Goal: Task Accomplishment & Management: Manage account settings

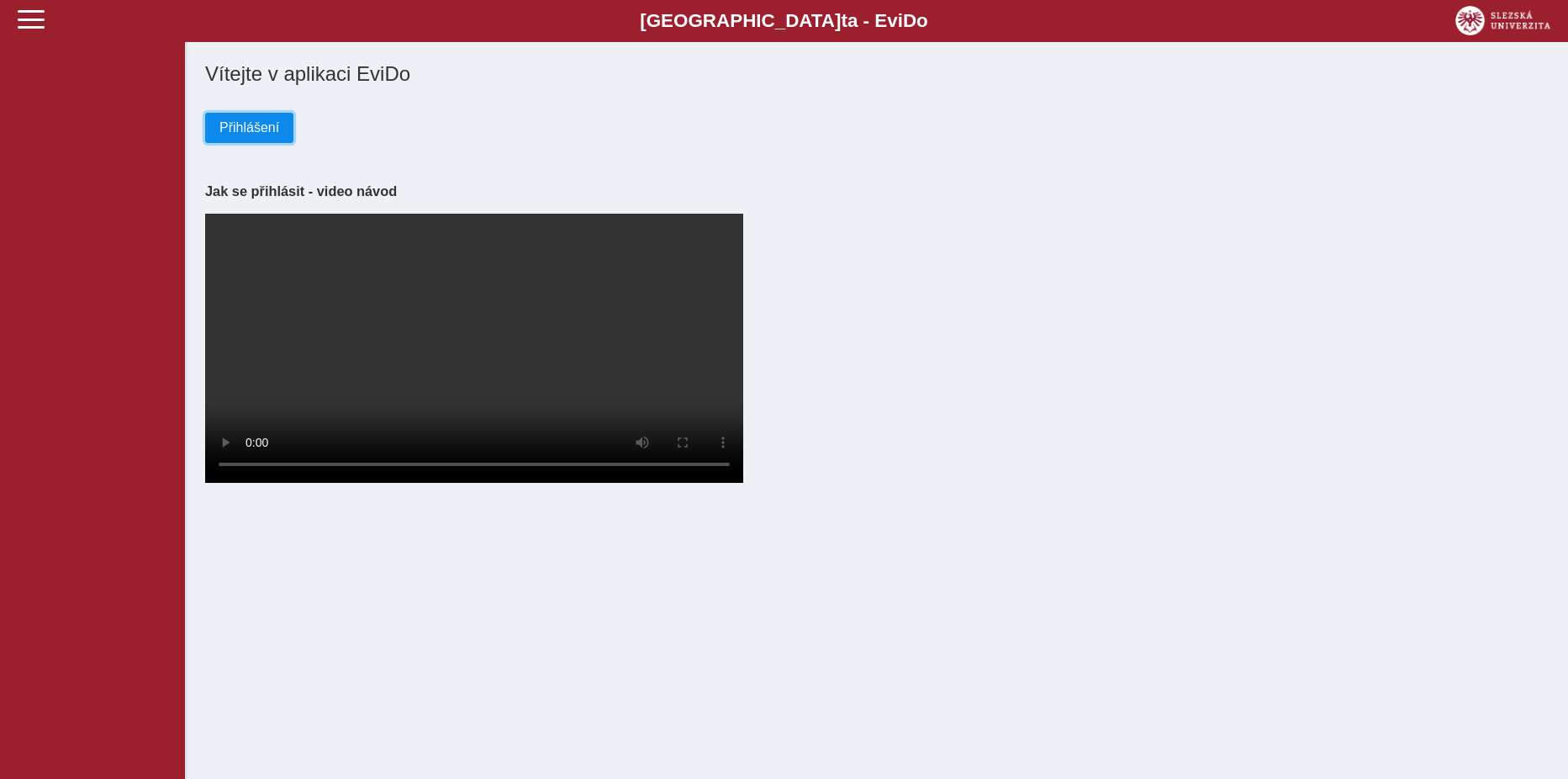
click at [260, 131] on span "Přihlášení" at bounding box center [248, 127] width 60 height 16
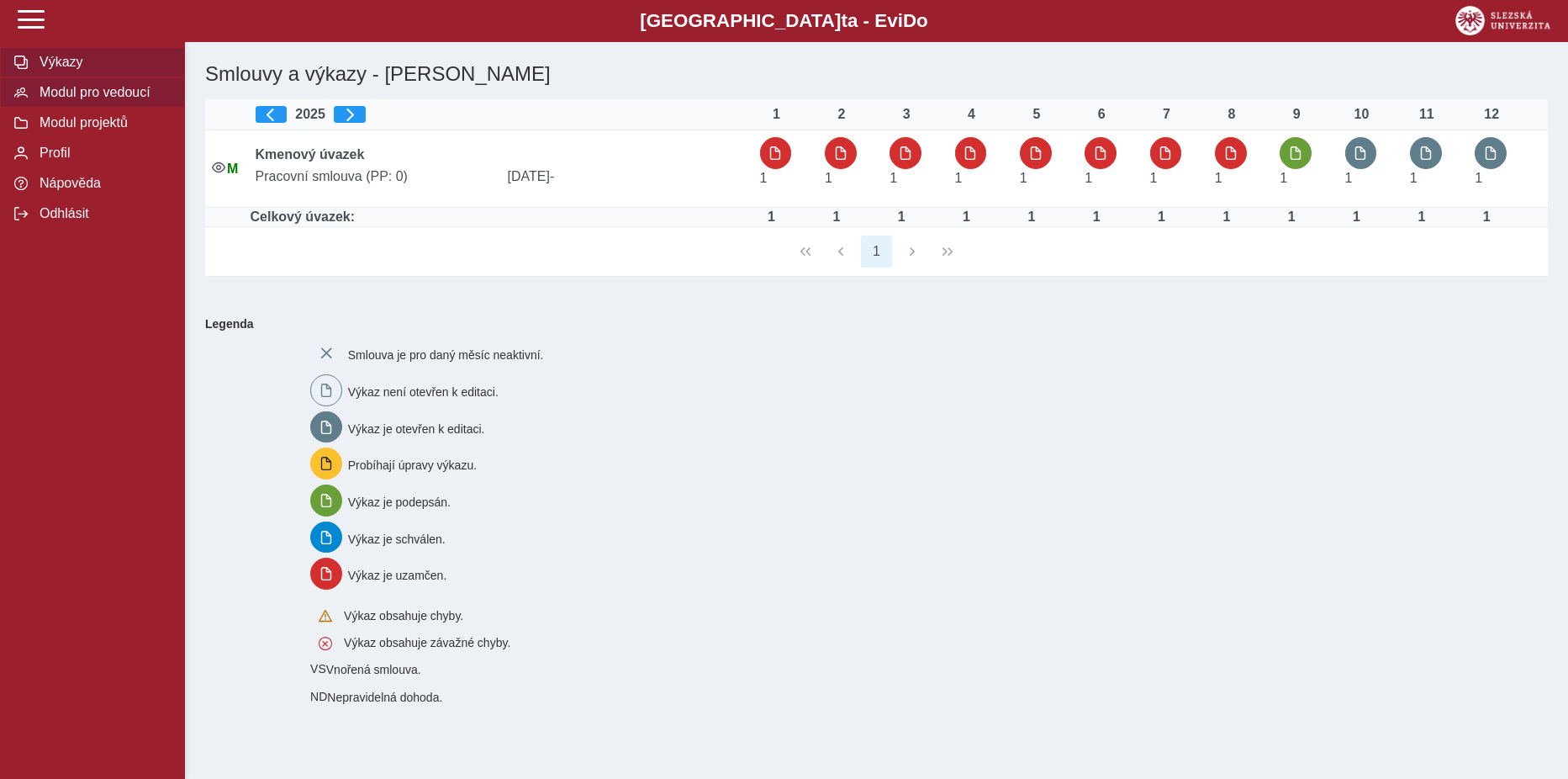
click at [77, 95] on span "Modul pro vedoucí" at bounding box center [103, 93] width 137 height 16
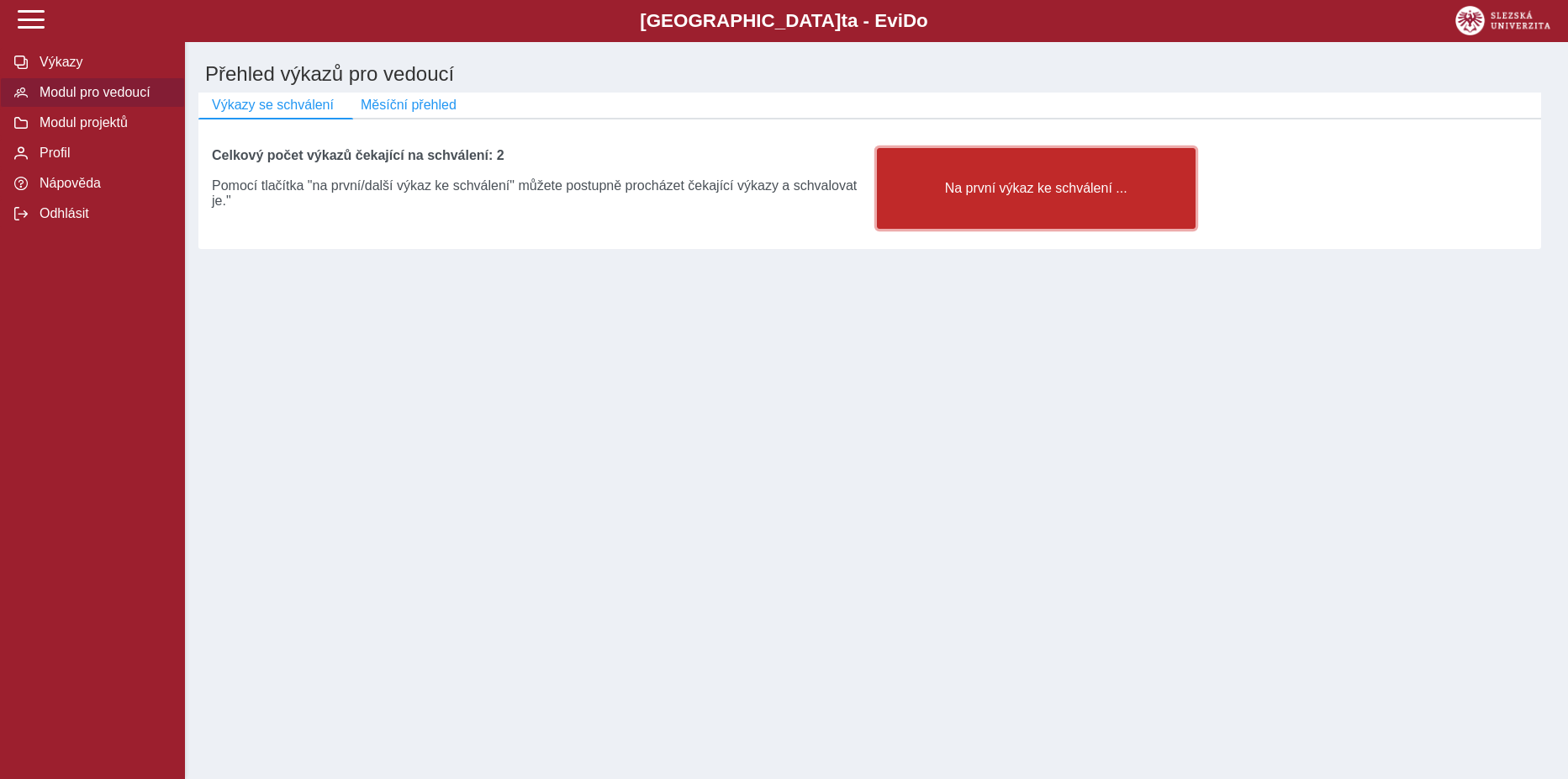
click at [1040, 206] on button "Na první výkaz ke schválení ..." at bounding box center [1036, 188] width 319 height 81
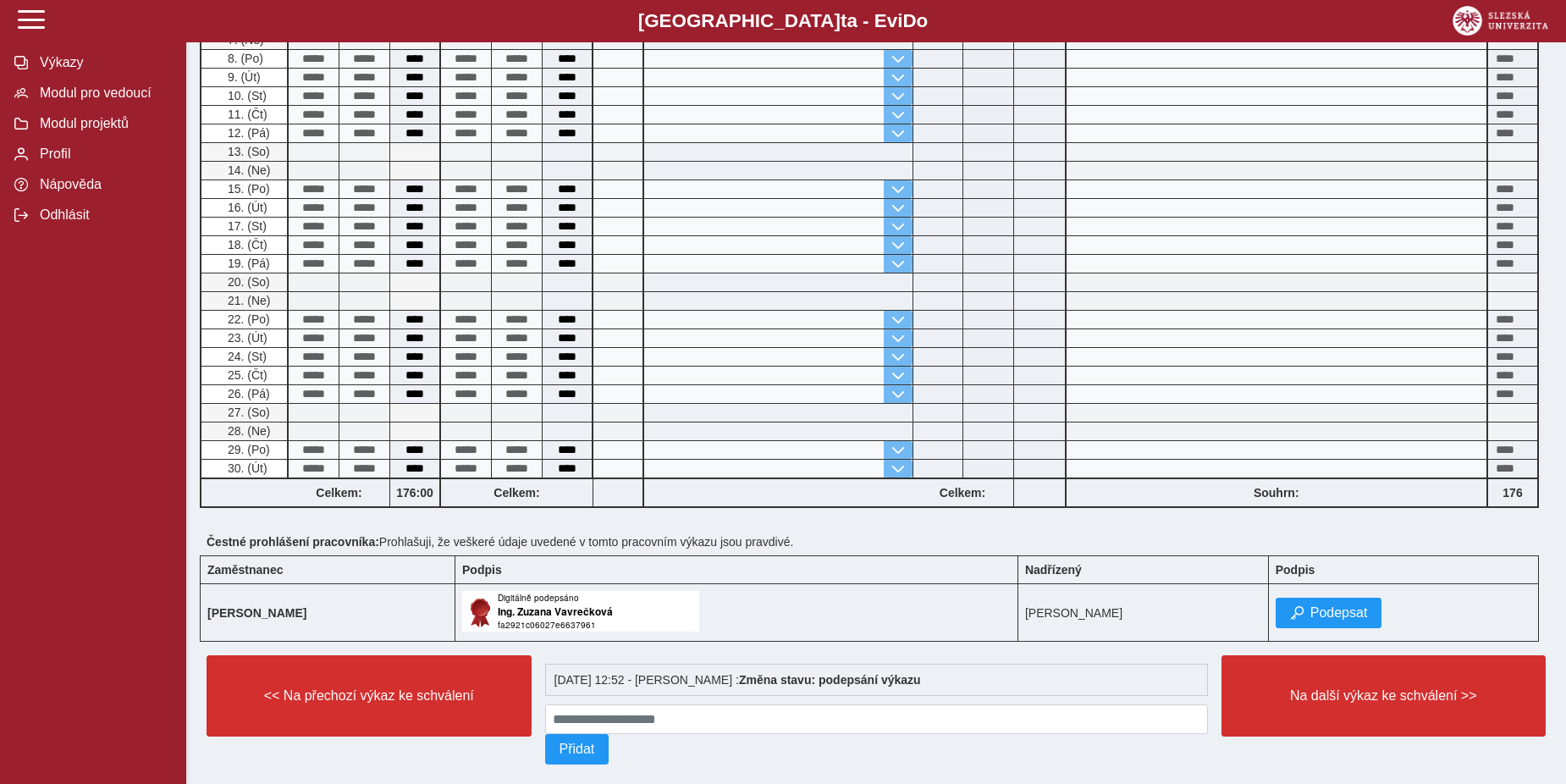
scroll to position [566, 0]
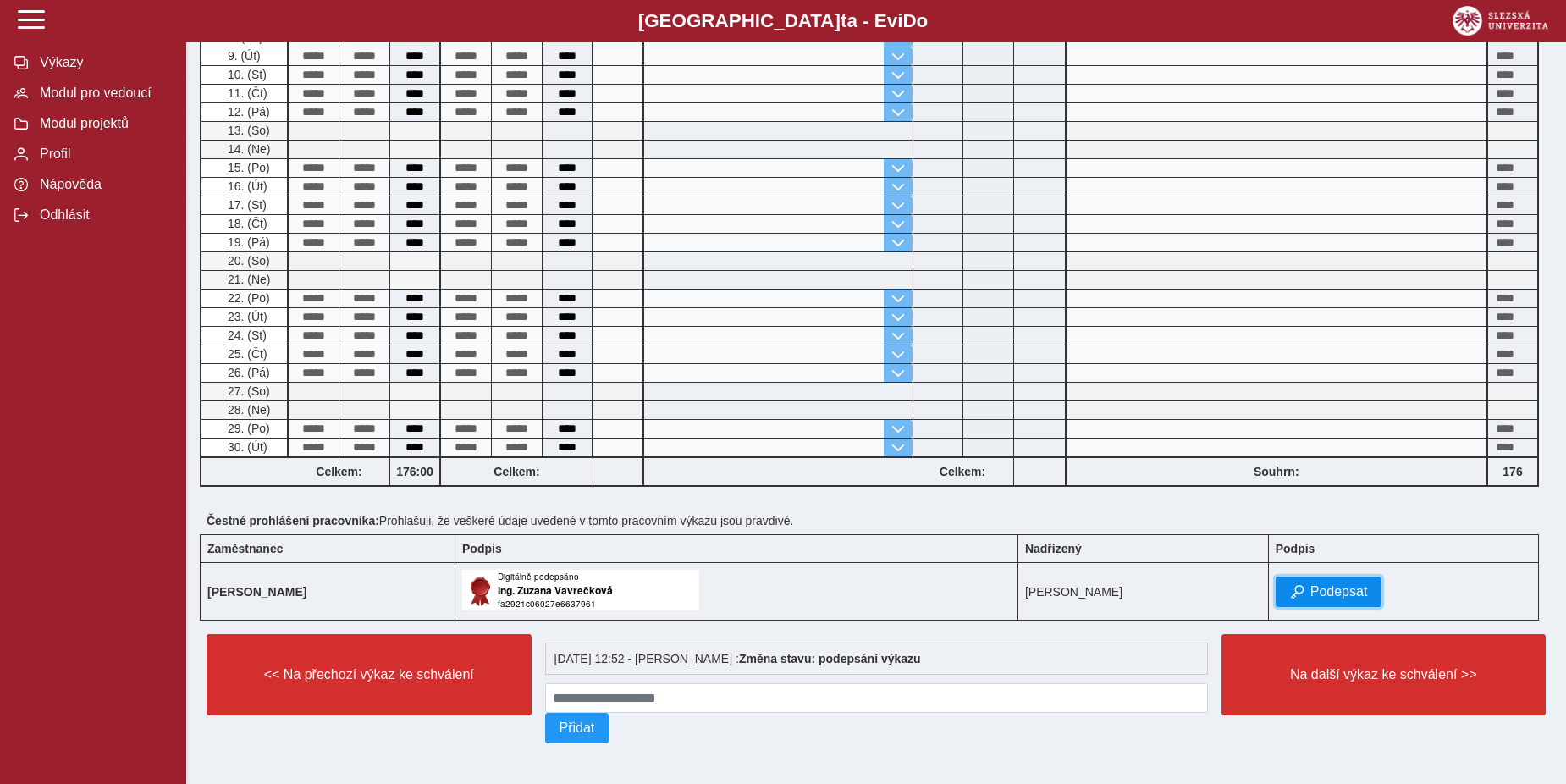
click at [1369, 584] on span "Podepsat" at bounding box center [1339, 591] width 57 height 16
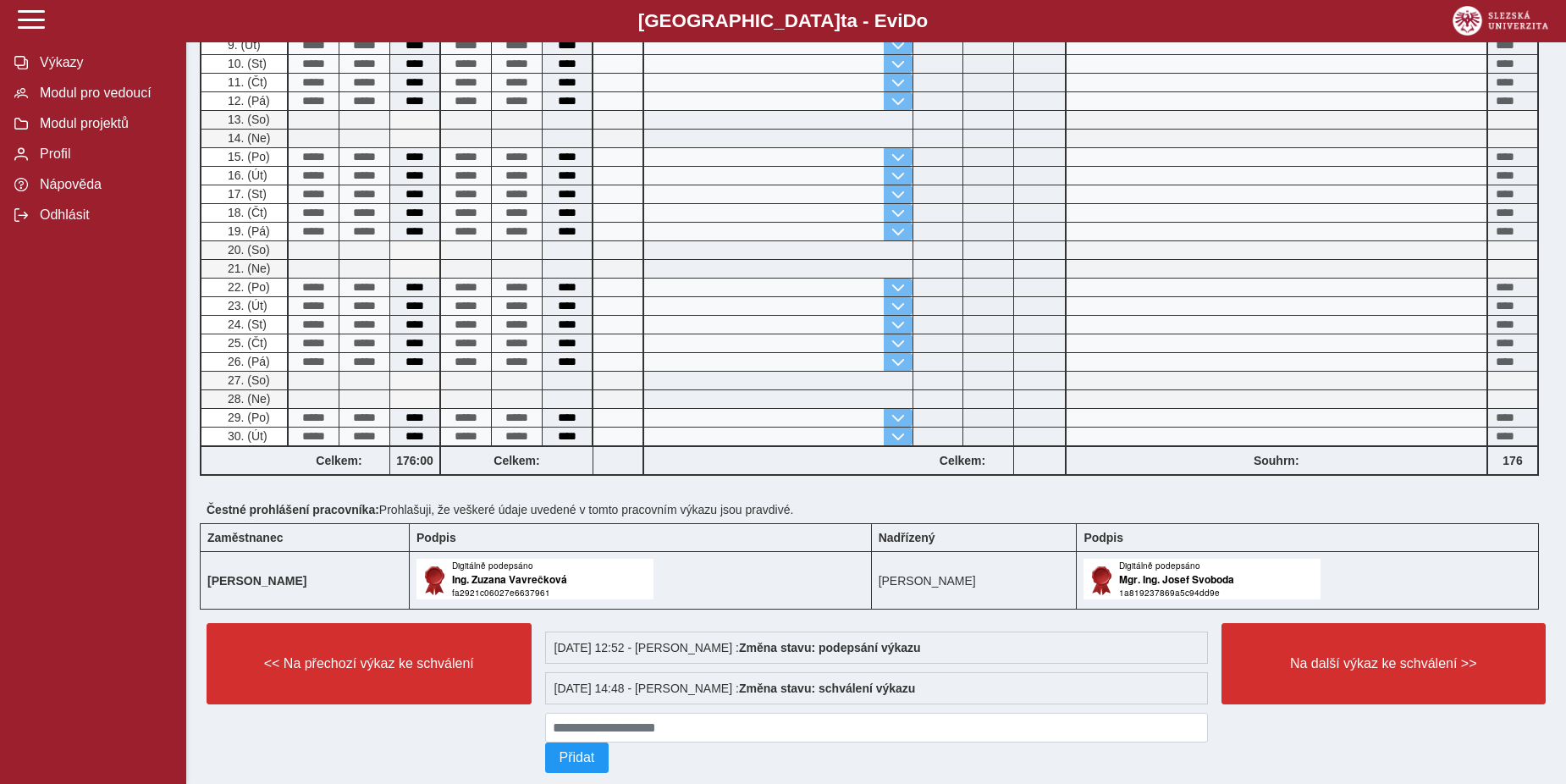
scroll to position [592, 0]
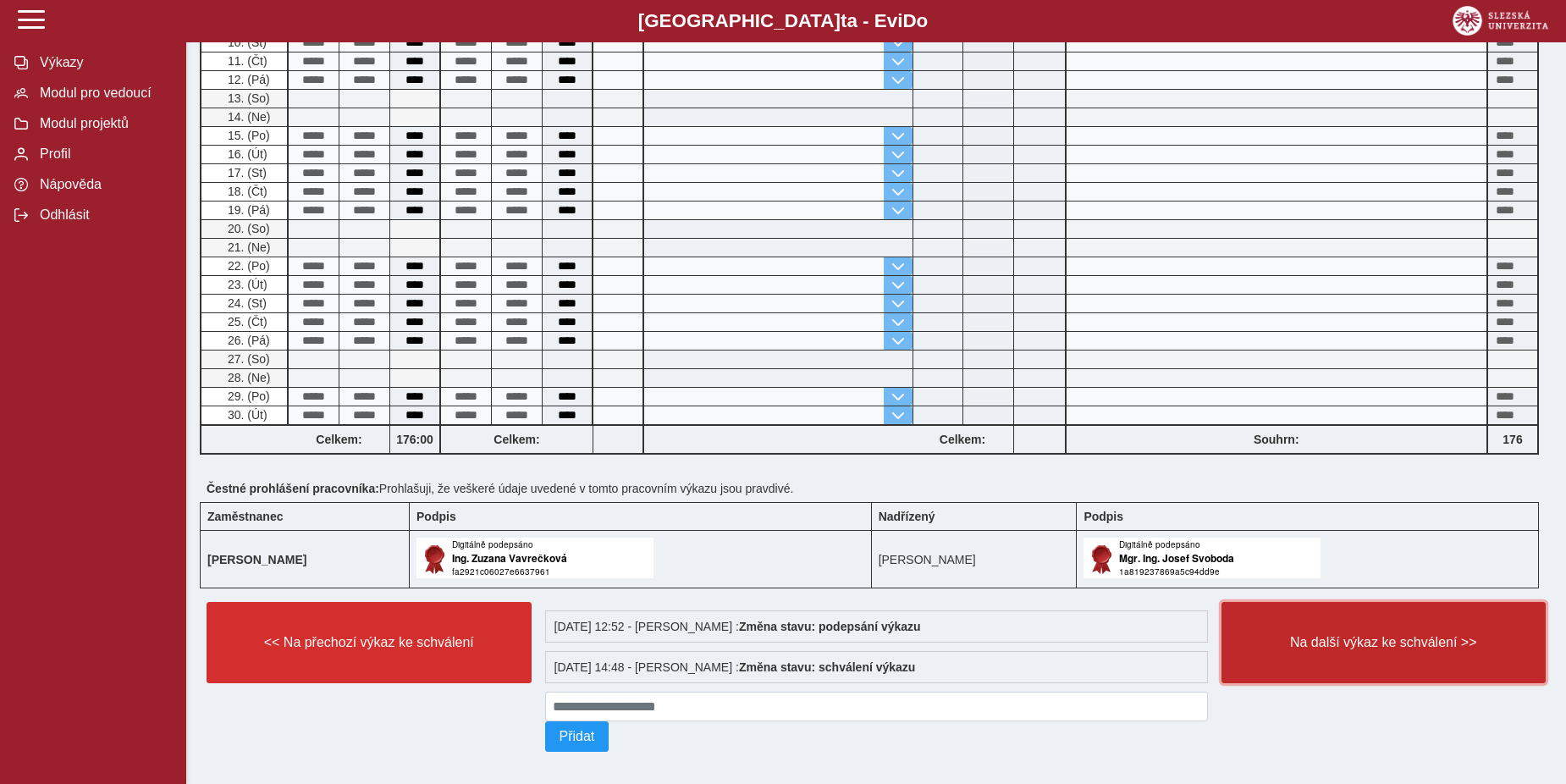
click at [1402, 637] on span "Na další výkaz ke schválení >>" at bounding box center [1384, 642] width 296 height 16
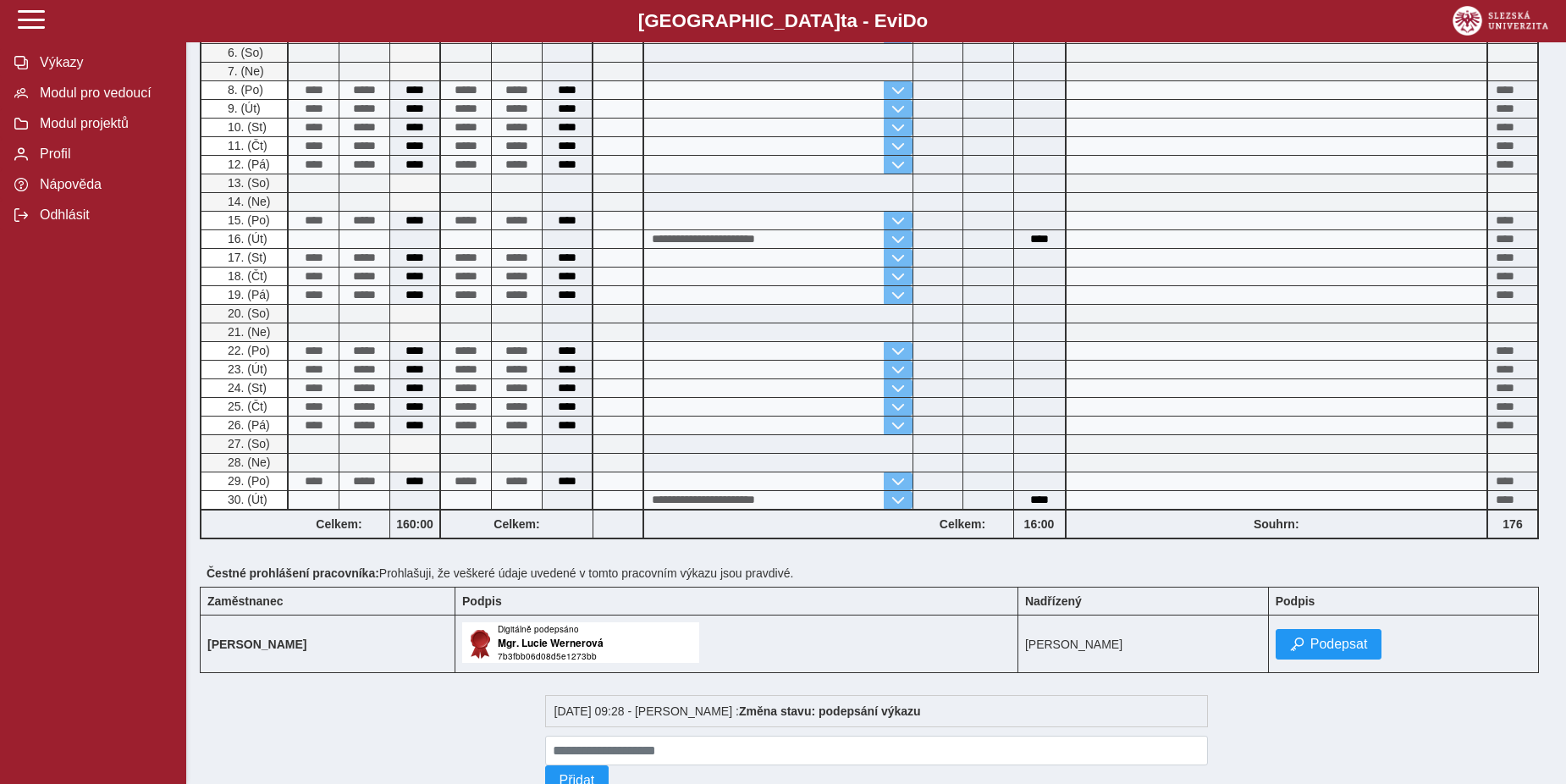
scroll to position [566, 0]
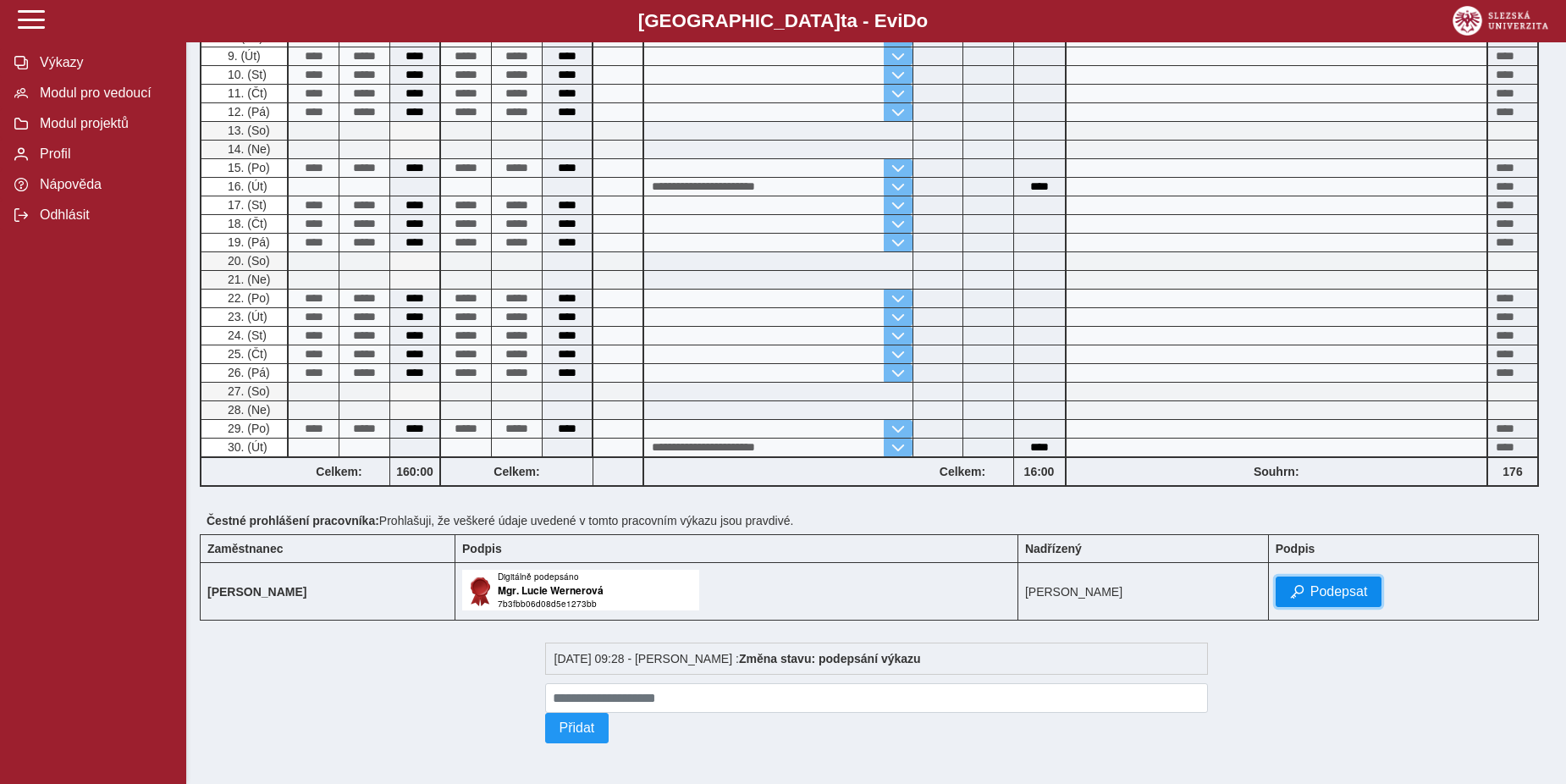
click at [1369, 588] on span "Podepsat" at bounding box center [1339, 591] width 57 height 16
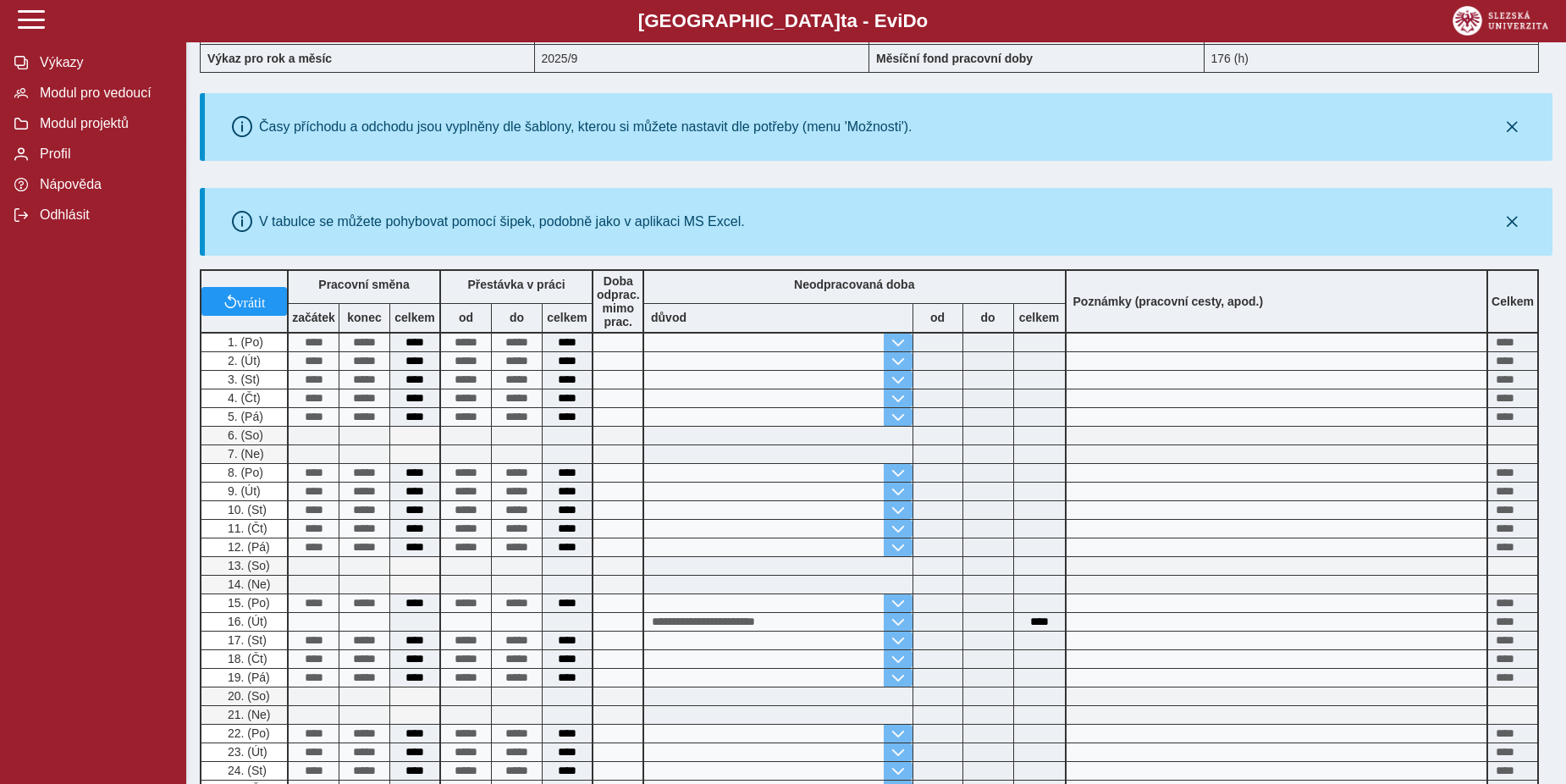
scroll to position [0, 0]
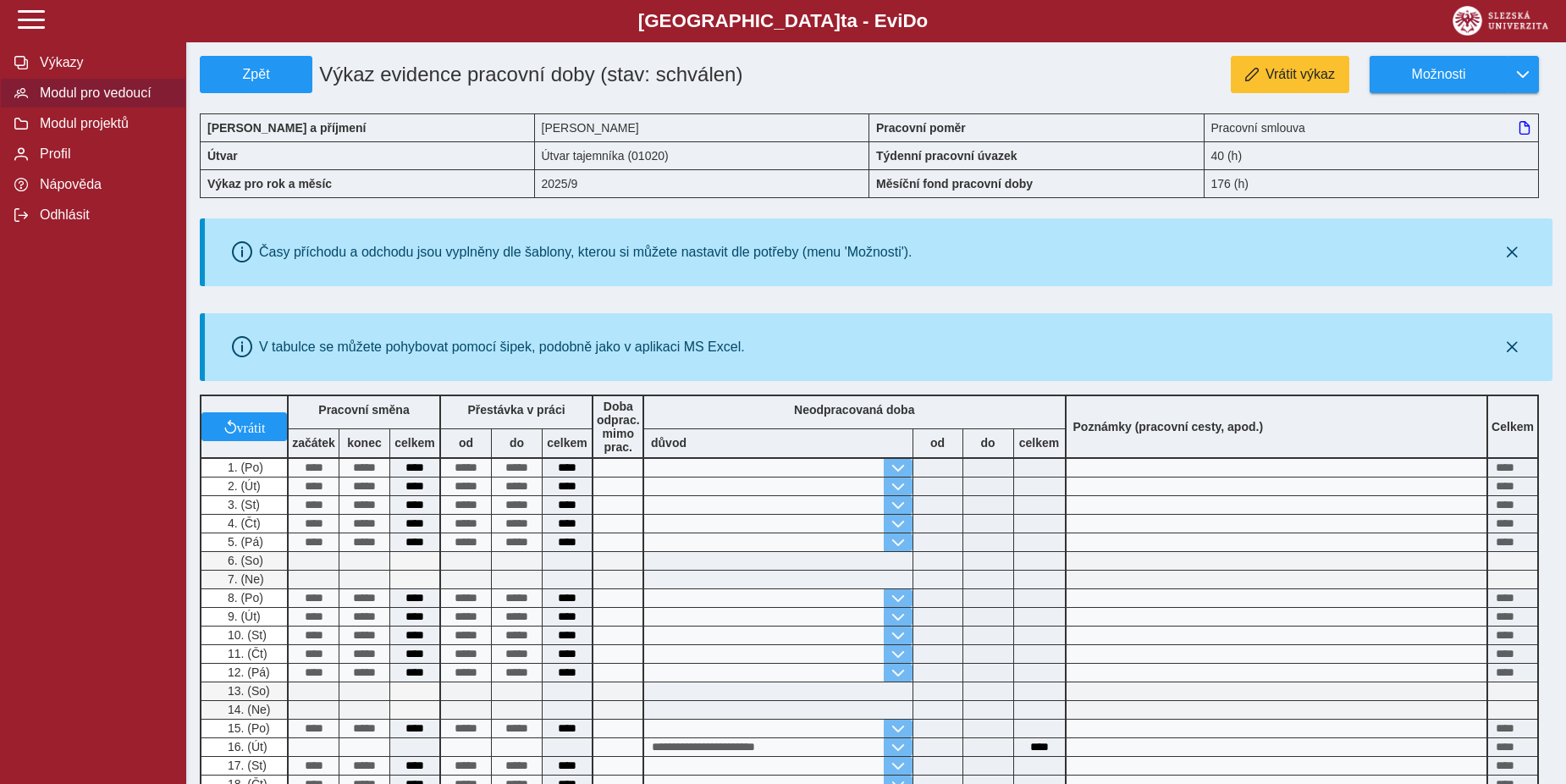
click at [88, 92] on span "Modul pro vedoucí" at bounding box center [103, 93] width 137 height 16
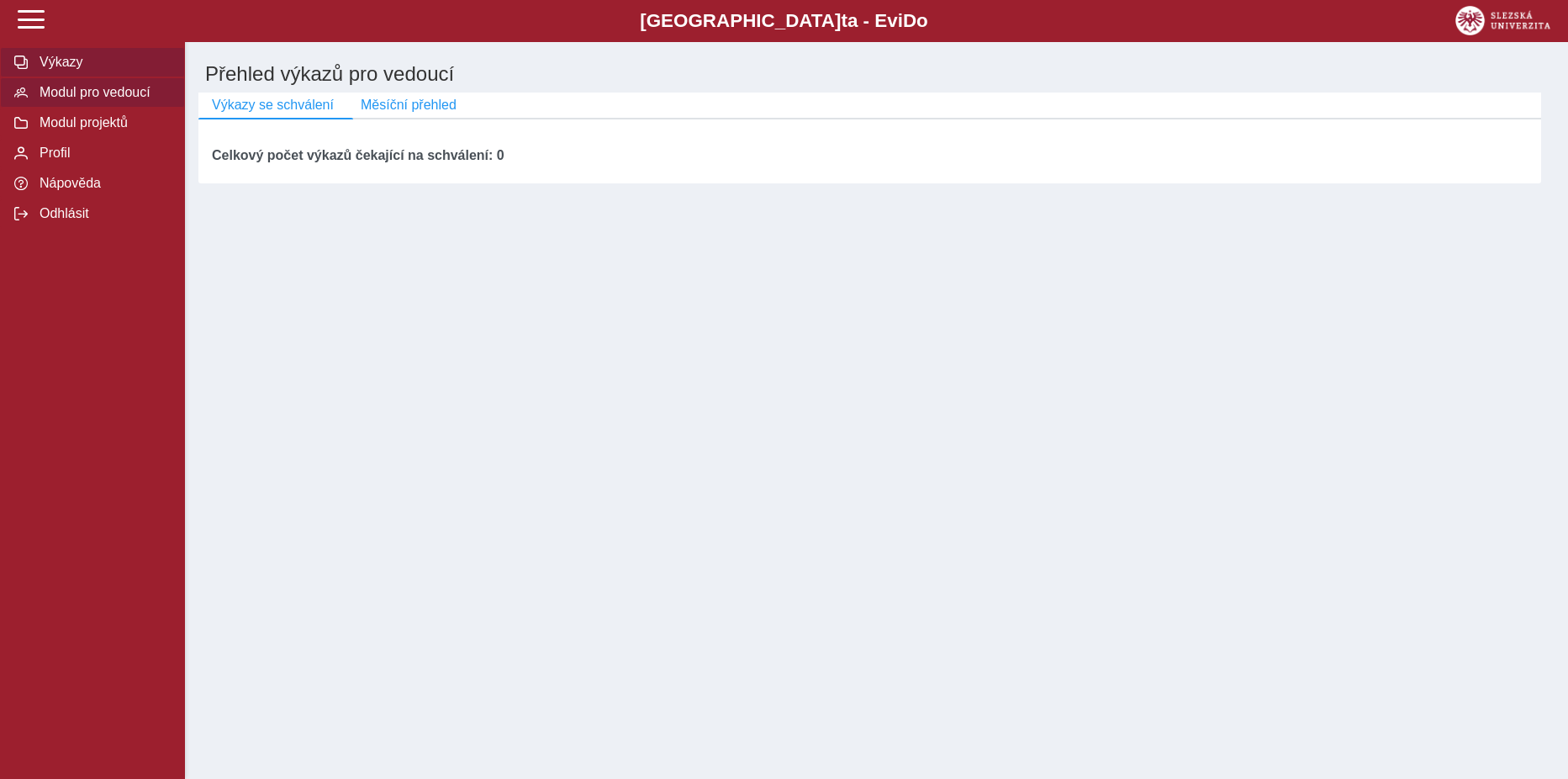
click at [54, 58] on span "Výkazy" at bounding box center [103, 62] width 137 height 16
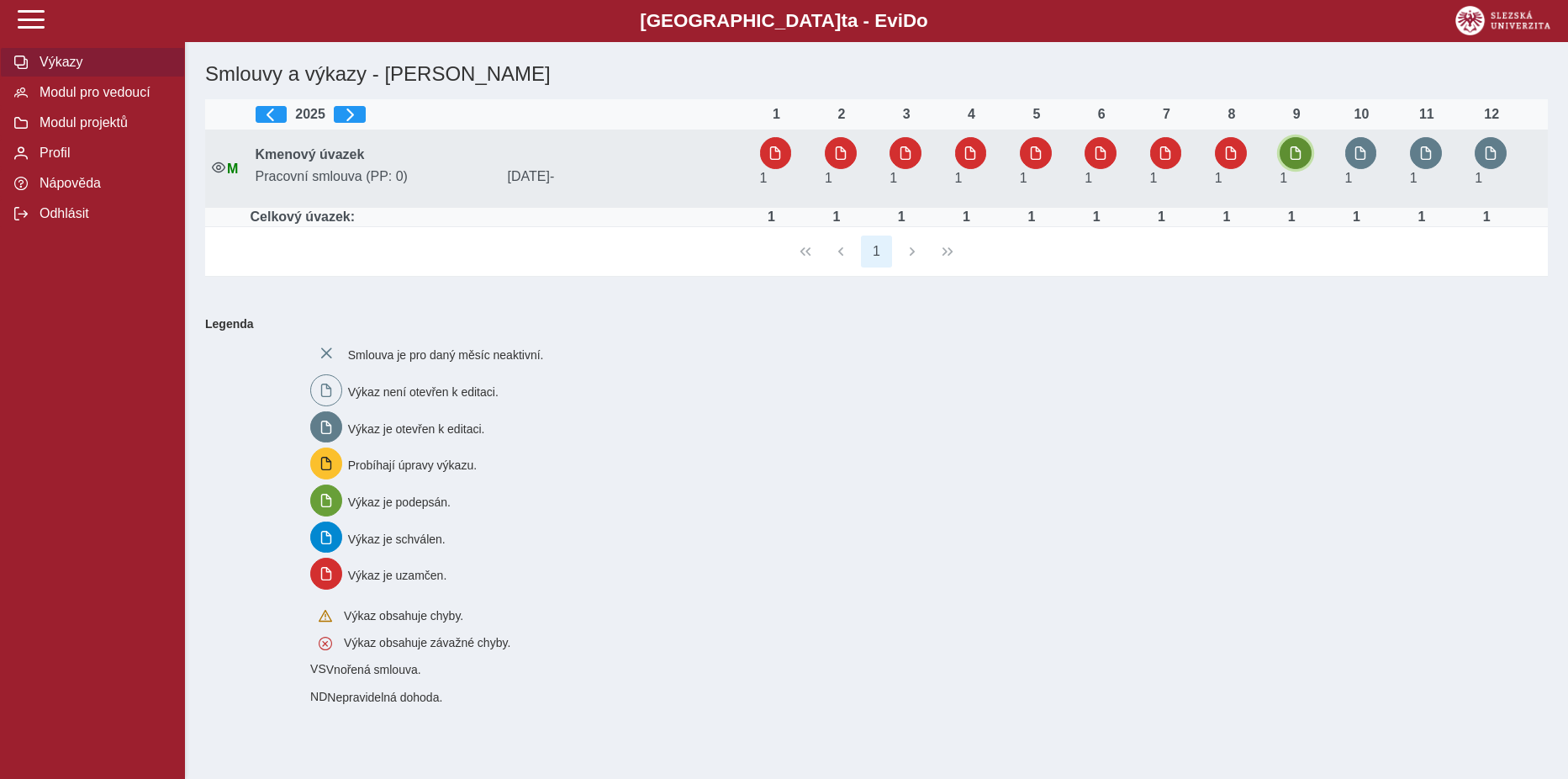
click at [1299, 148] on span "button" at bounding box center [1296, 153] width 14 height 14
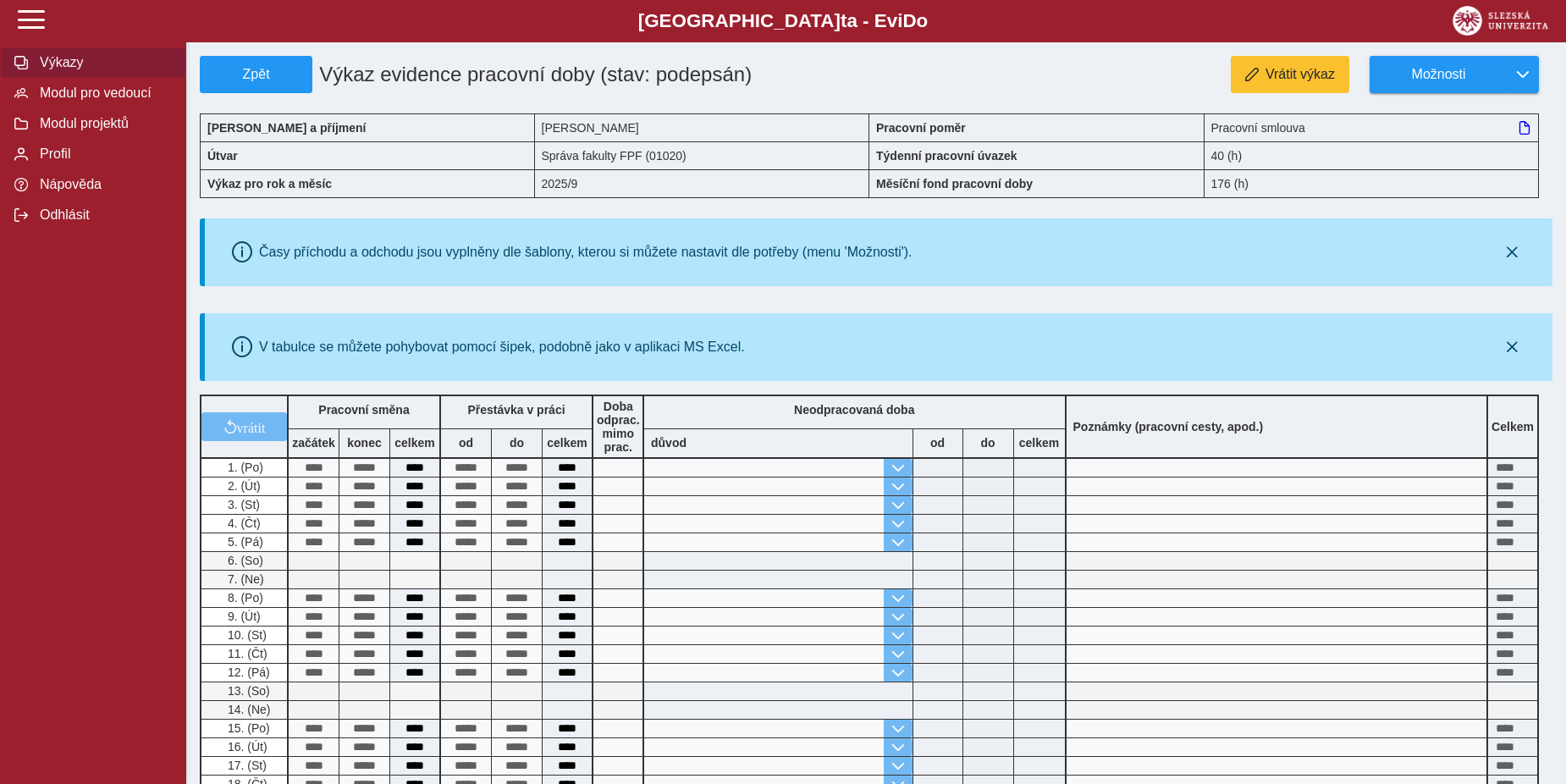
click at [54, 65] on span "Výkazy" at bounding box center [103, 63] width 137 height 16
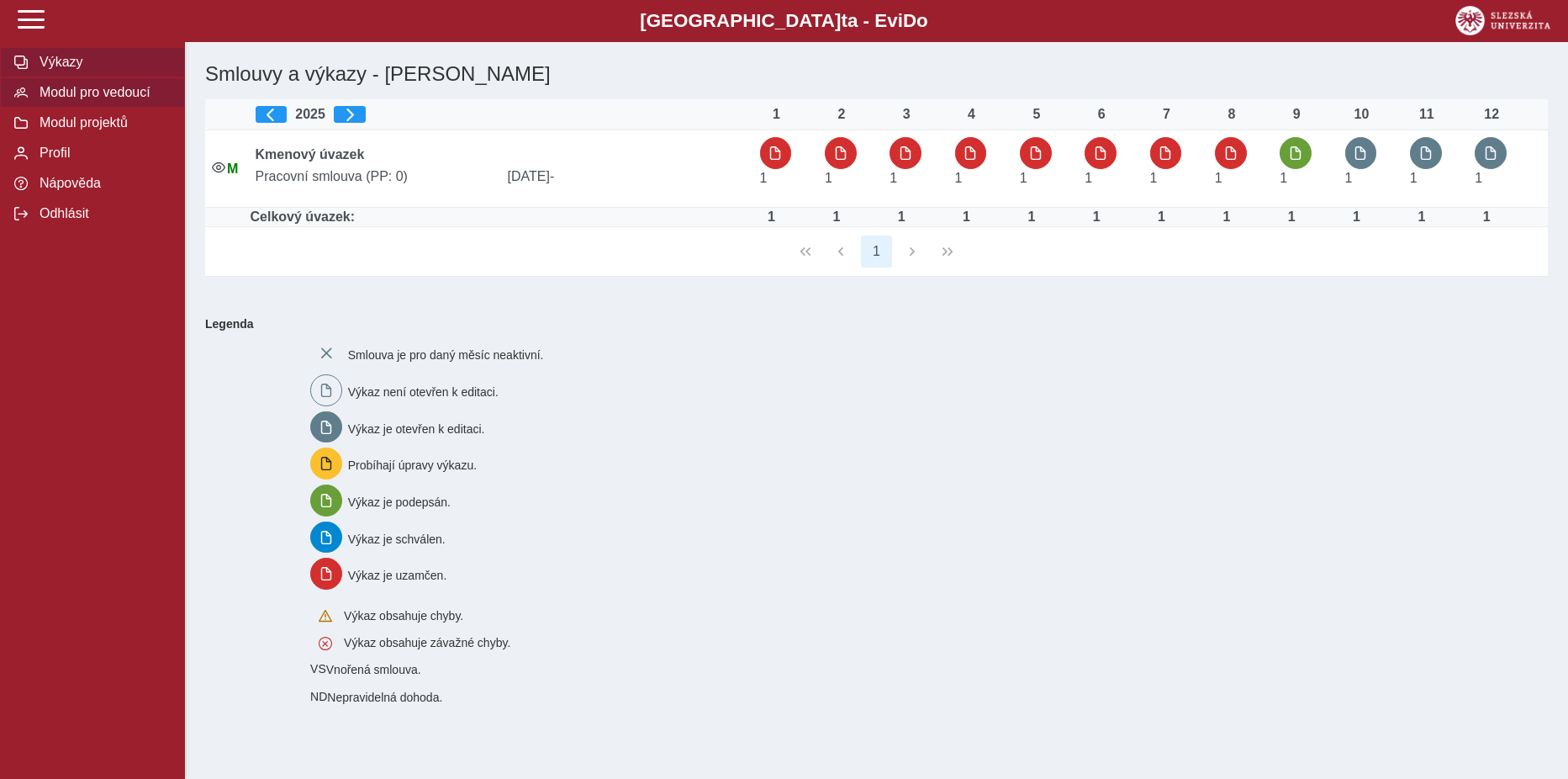
click at [66, 93] on span "Modul pro vedoucí" at bounding box center [103, 93] width 137 height 16
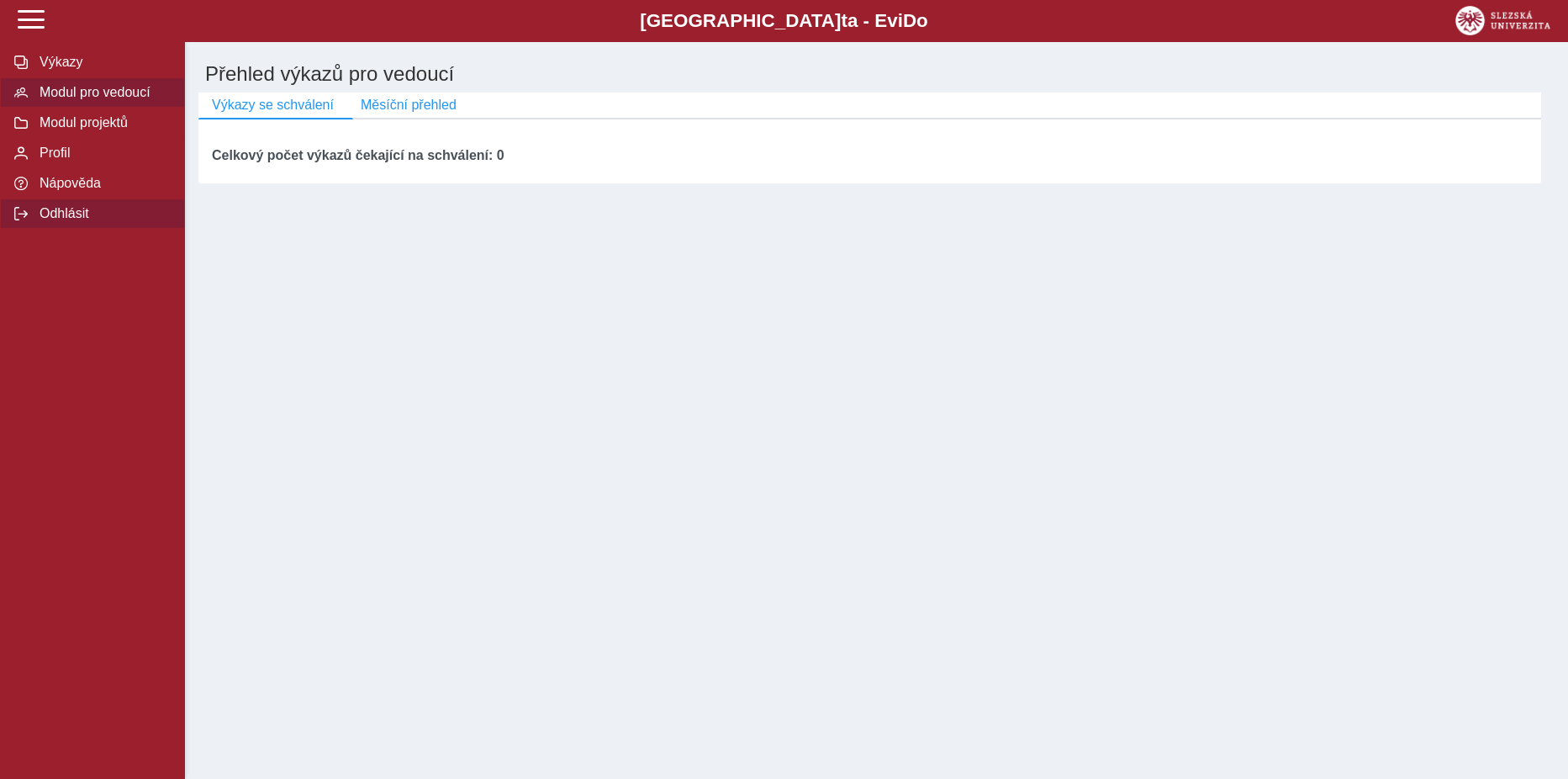
click at [52, 221] on span "Odhlásit" at bounding box center [103, 214] width 137 height 16
